Goal: Task Accomplishment & Management: Manage account settings

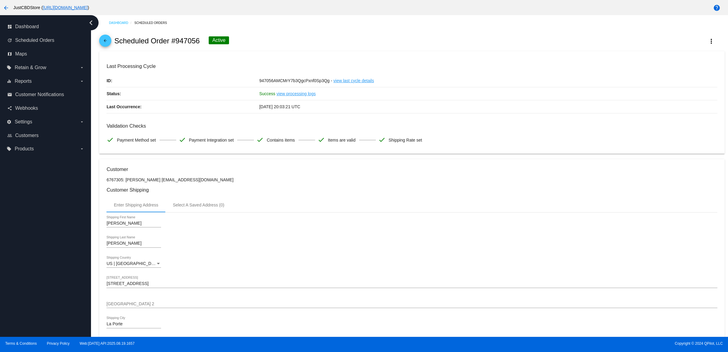
click at [107, 44] on mat-icon "arrow_back" at bounding box center [105, 42] width 7 height 7
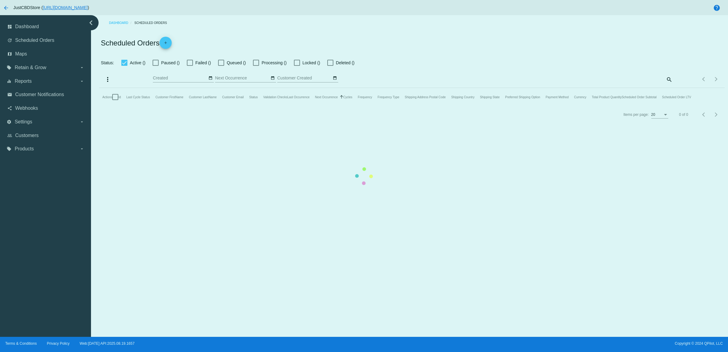
checkbox input "true"
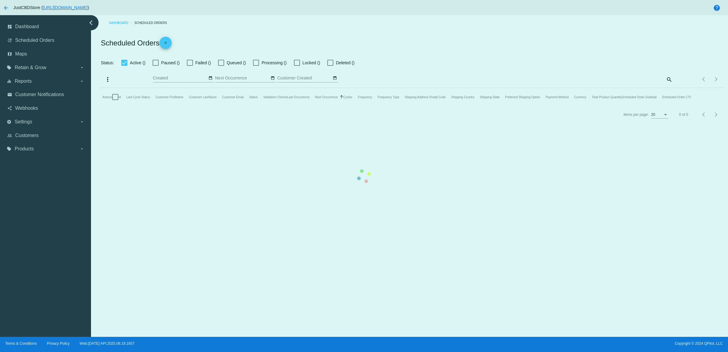
checkbox input "true"
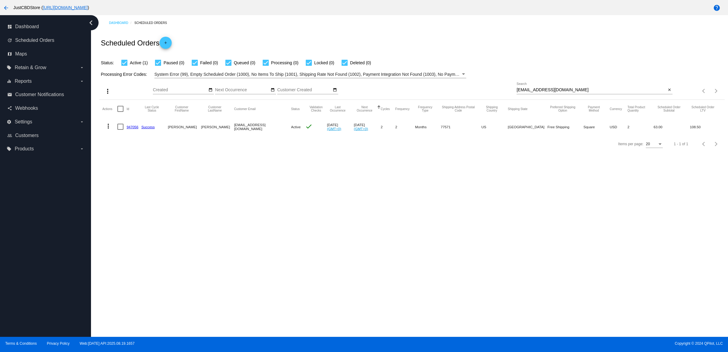
click at [668, 93] on mat-icon "close" at bounding box center [670, 90] width 4 height 5
click at [668, 96] on mat-icon "search" at bounding box center [668, 90] width 7 height 9
click at [668, 93] on input "Search" at bounding box center [595, 90] width 156 height 5
type input "[EMAIL_ADDRESS][DOMAIN_NAME]"
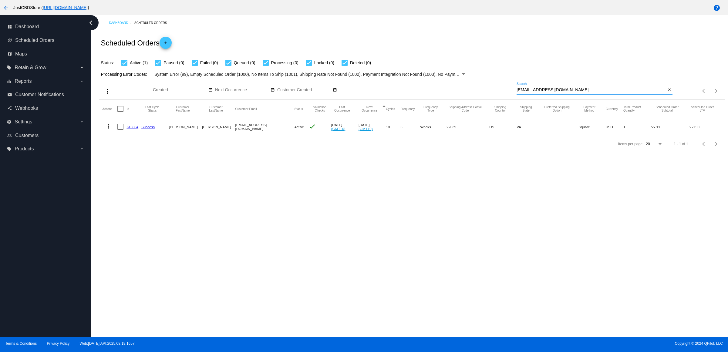
click at [134, 129] on link "616604" at bounding box center [133, 127] width 12 height 4
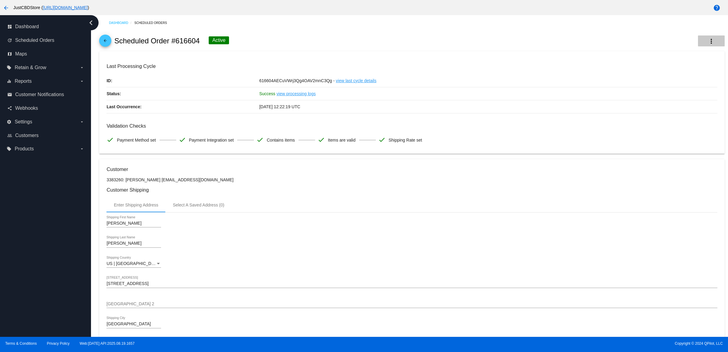
click at [708, 43] on mat-icon "more_vert" at bounding box center [711, 41] width 7 height 7
click at [682, 146] on div at bounding box center [364, 176] width 728 height 352
click at [105, 44] on mat-icon "arrow_back" at bounding box center [105, 42] width 7 height 7
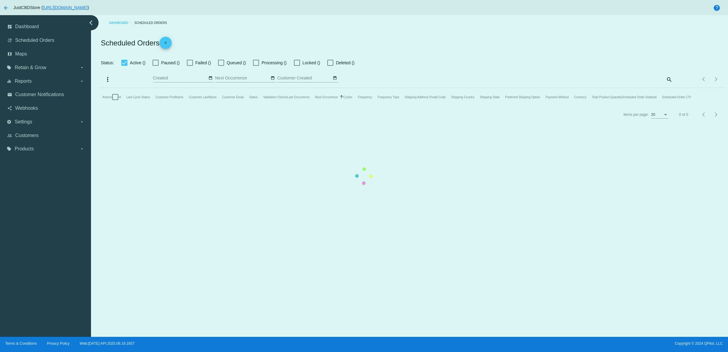
checkbox input "true"
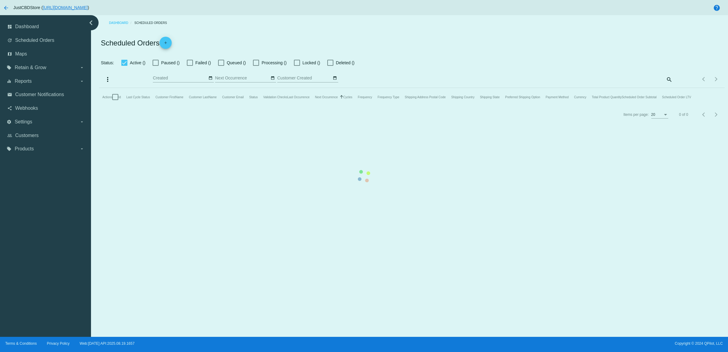
checkbox input "true"
